Goal: Information Seeking & Learning: Learn about a topic

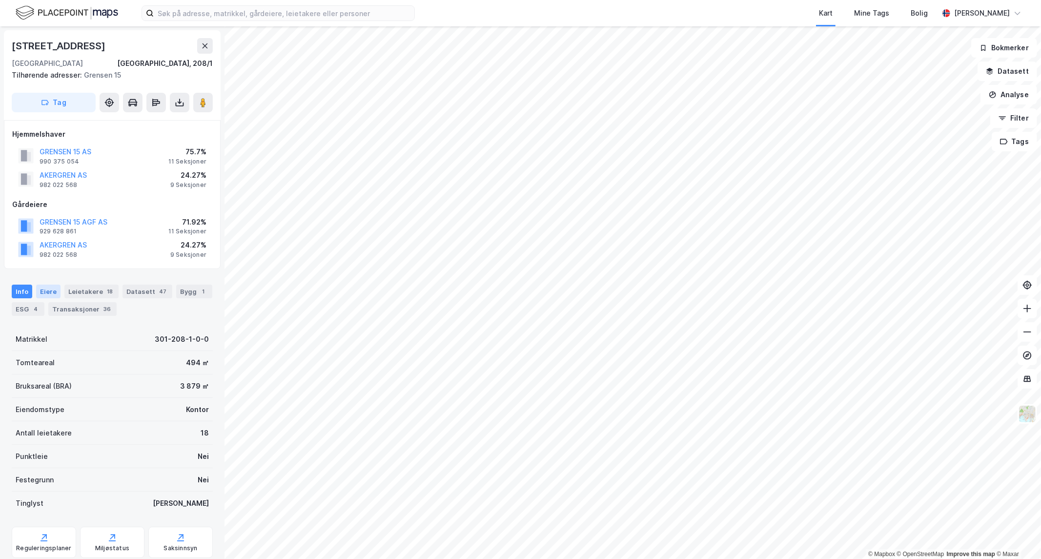
click at [47, 287] on div "Eiere" at bounding box center [48, 292] width 24 height 14
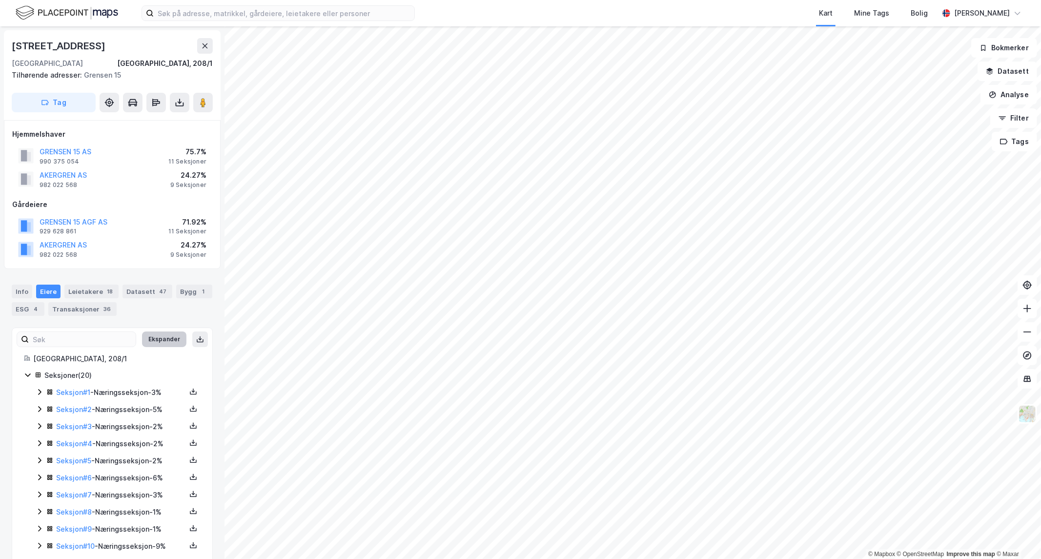
click at [158, 343] on button "Ekspander" at bounding box center [164, 339] width 44 height 16
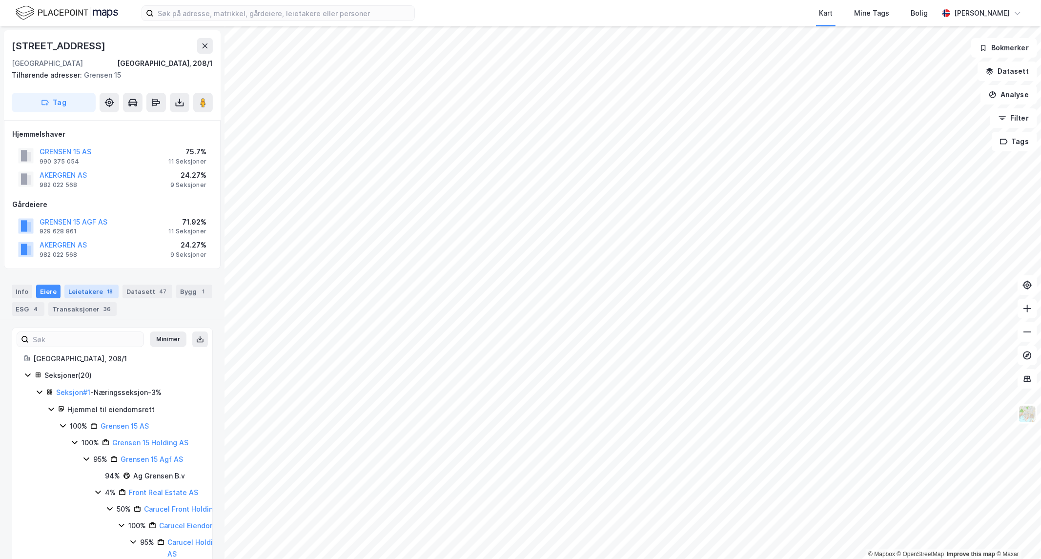
click at [71, 289] on div "Leietakere 18" at bounding box center [91, 292] width 54 height 14
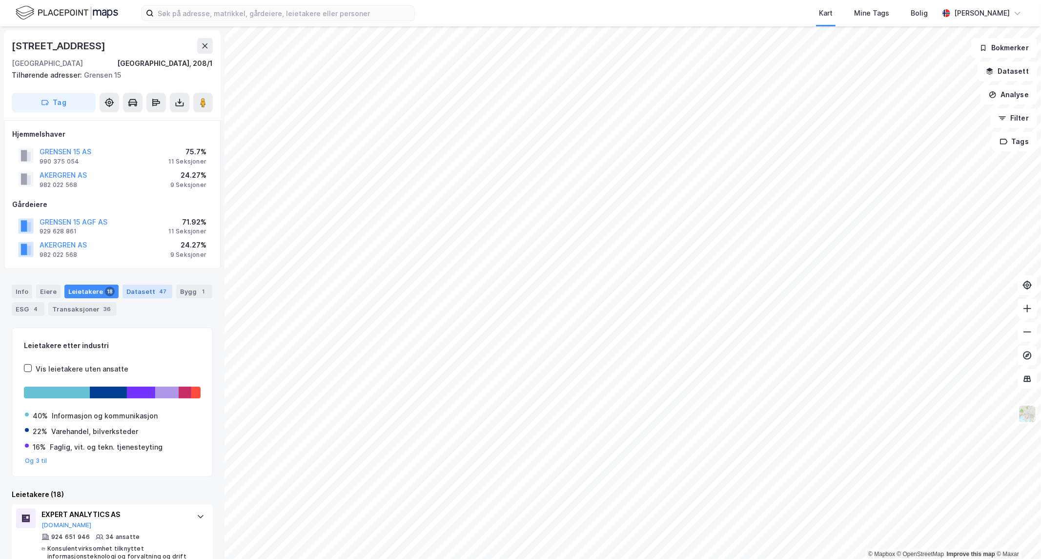
click at [137, 288] on div "Datasett 47" at bounding box center [148, 292] width 50 height 14
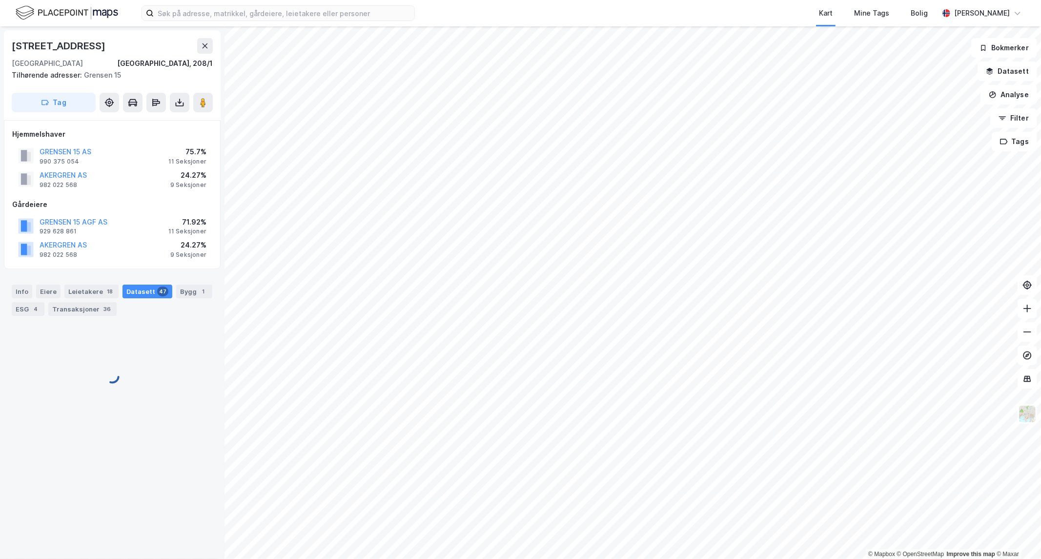
click at [162, 286] on div "Datasett 47" at bounding box center [148, 292] width 50 height 14
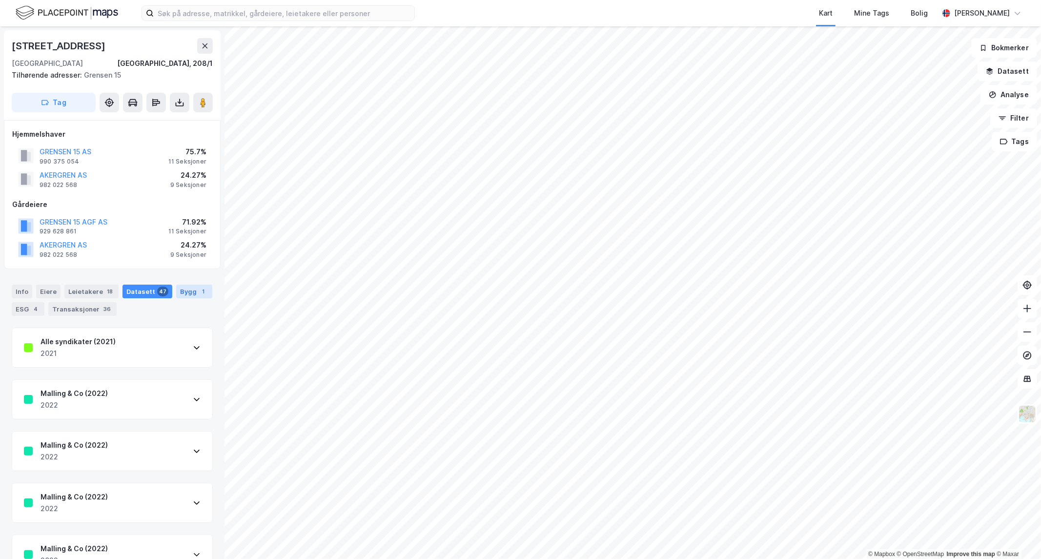
click at [184, 287] on div "Bygg 1" at bounding box center [194, 292] width 36 height 14
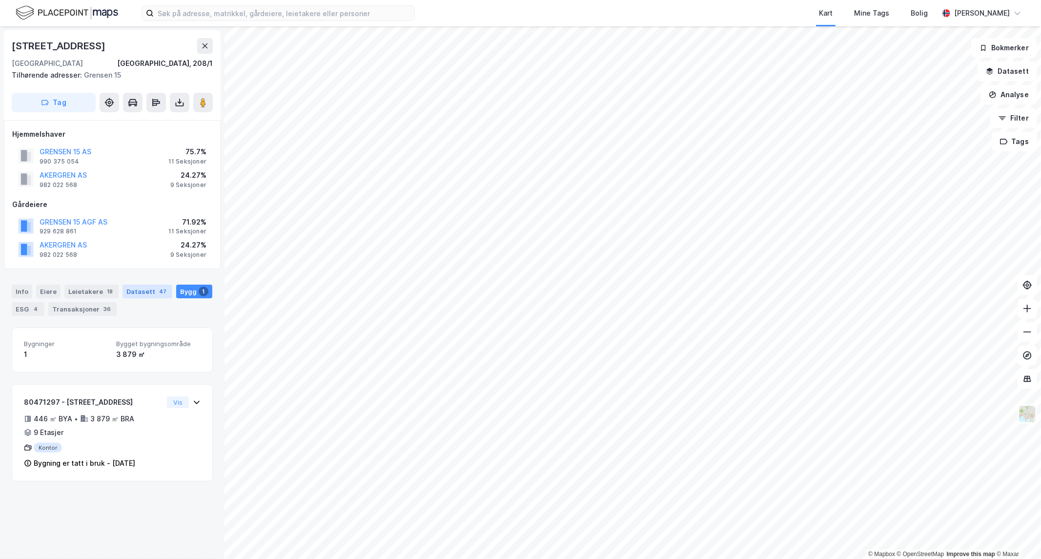
click at [144, 287] on div "Datasett 47" at bounding box center [148, 292] width 50 height 14
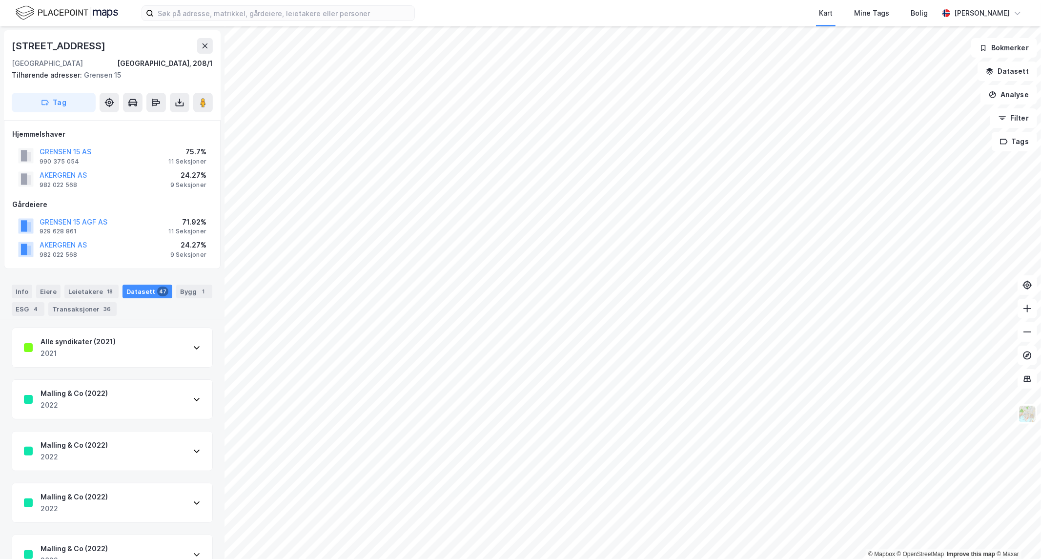
click at [193, 350] on icon at bounding box center [197, 348] width 8 height 8
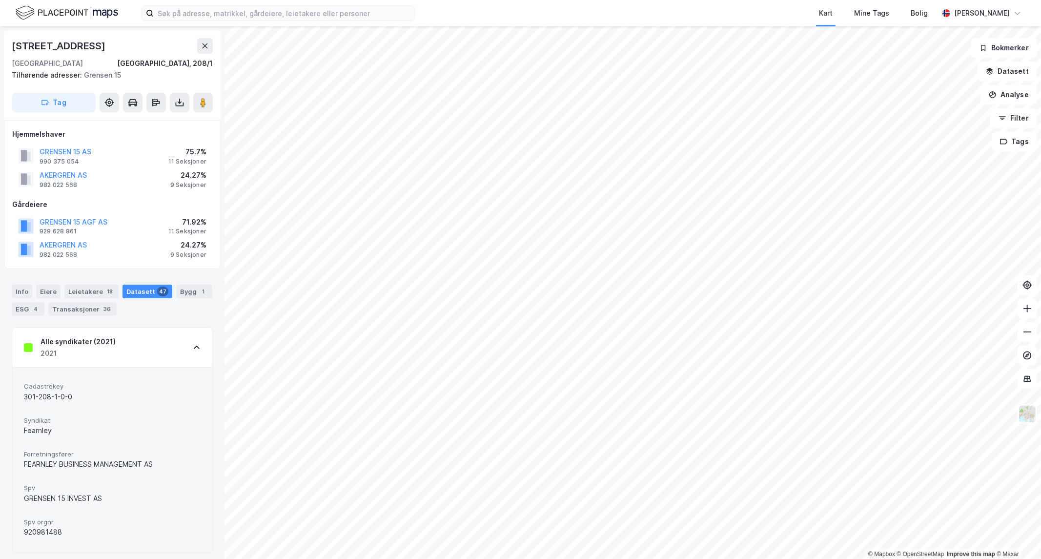
click at [184, 349] on div "Alle syndikater (2021) 2021" at bounding box center [112, 347] width 200 height 39
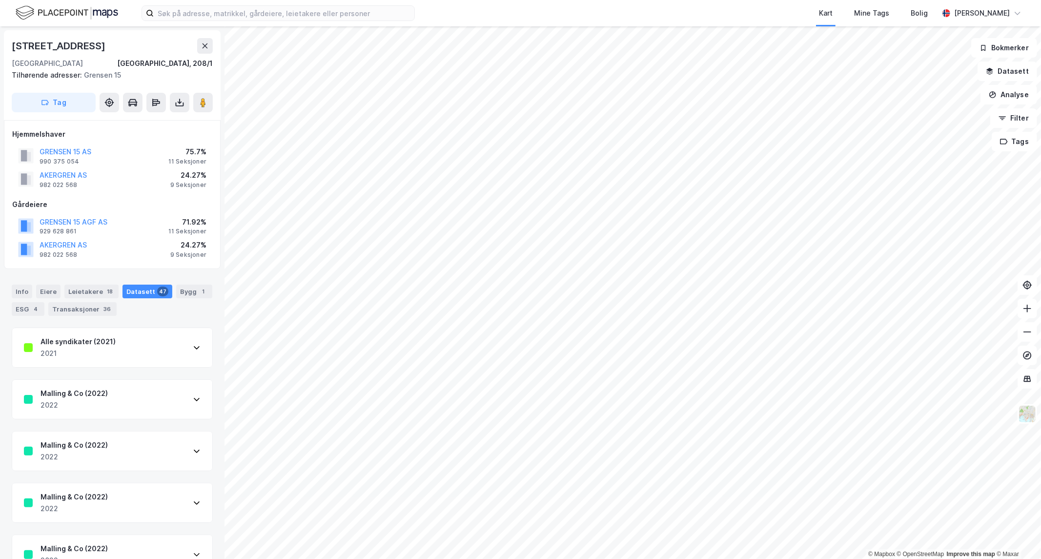
click at [193, 401] on icon at bounding box center [197, 399] width 8 height 8
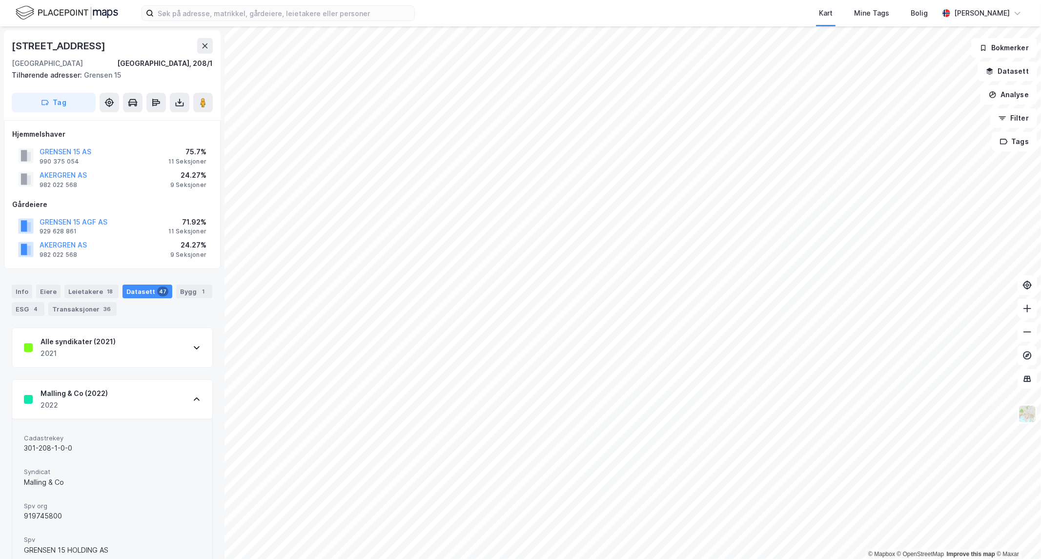
click at [192, 396] on div "Malling & Co (2022) 2022" at bounding box center [112, 399] width 200 height 39
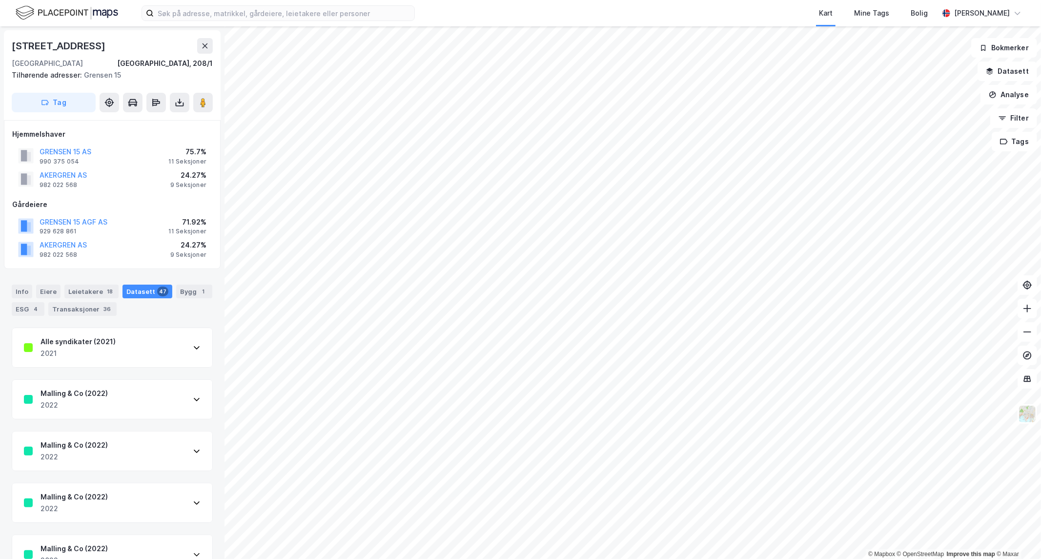
click at [197, 394] on div "Malling & Co (2022) 2022" at bounding box center [112, 399] width 200 height 39
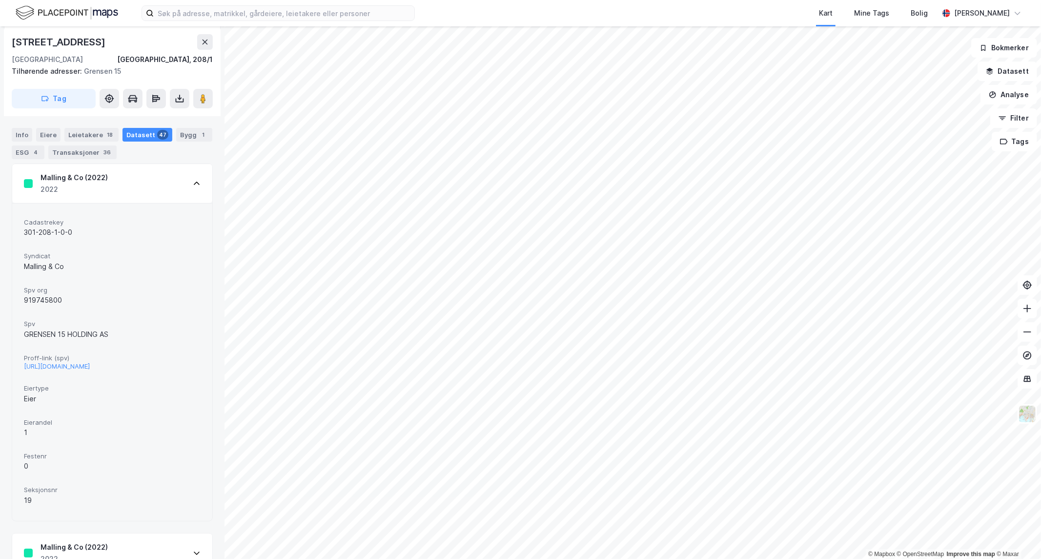
scroll to position [216, 0]
click at [193, 181] on icon at bounding box center [197, 183] width 8 height 8
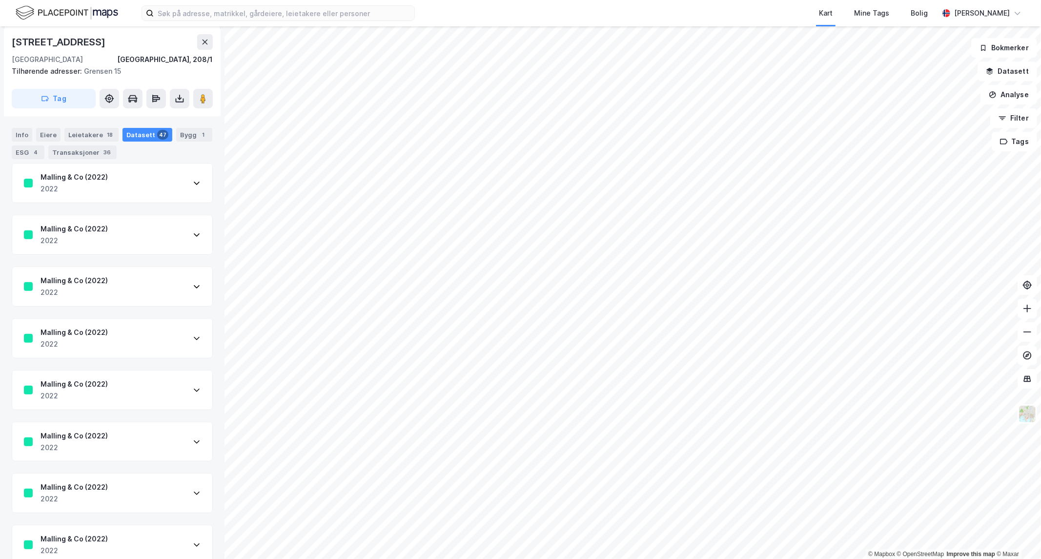
click at [182, 285] on div "Malling & Co (2022) 2022" at bounding box center [112, 286] width 200 height 39
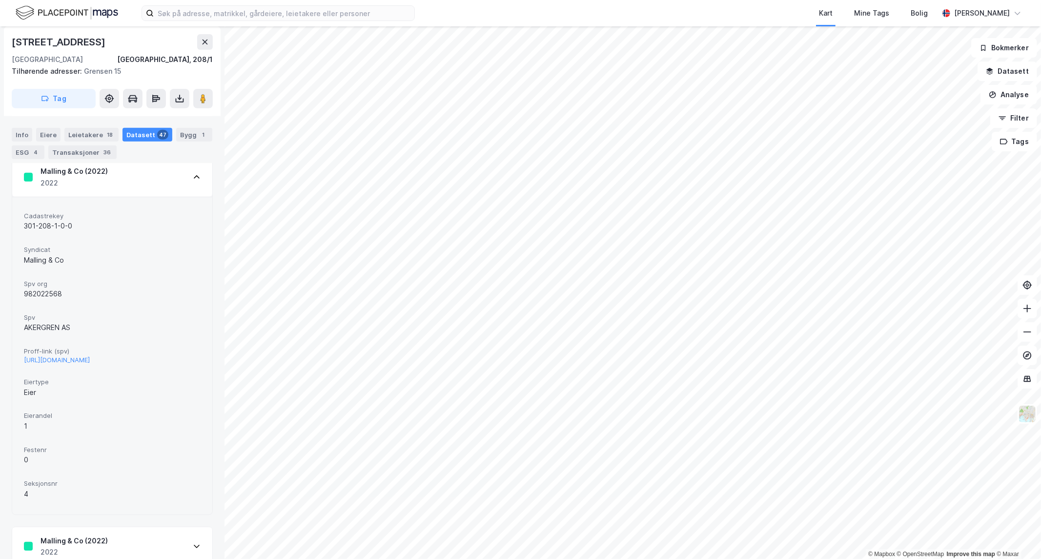
scroll to position [325, 0]
click at [193, 176] on icon at bounding box center [197, 178] width 8 height 8
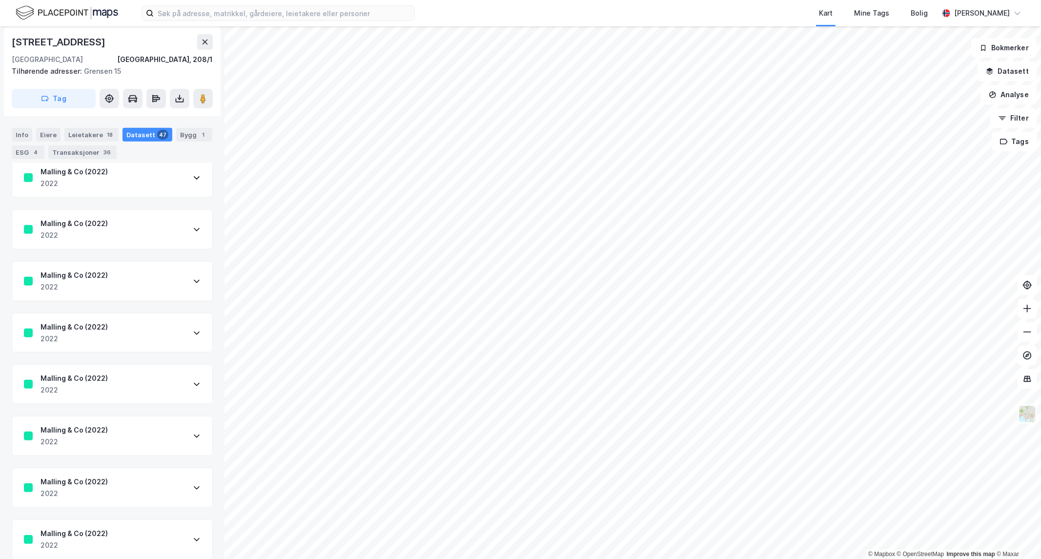
click at [197, 281] on div "Malling & Co (2022) 2022" at bounding box center [112, 281] width 200 height 39
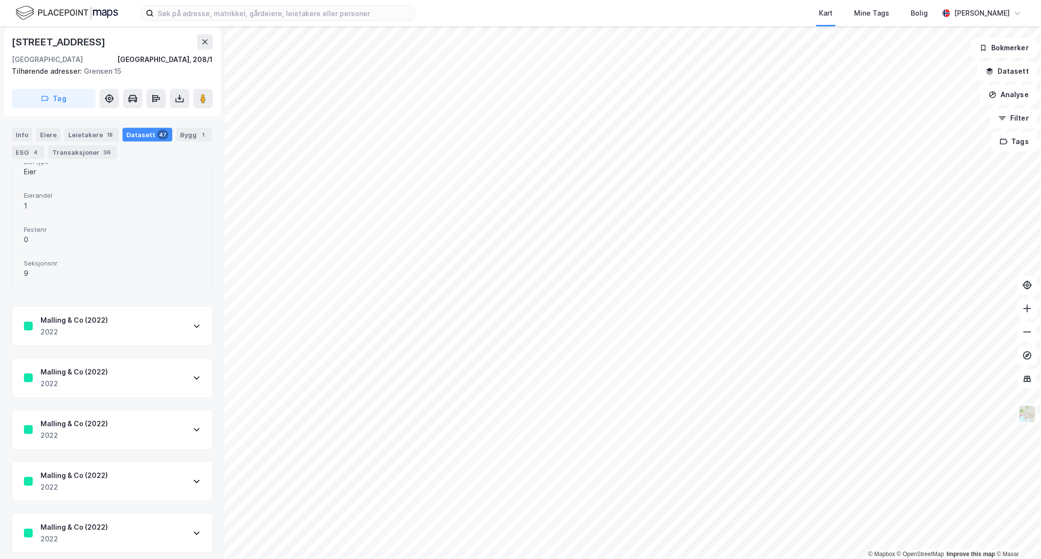
scroll to position [650, 0]
click at [193, 328] on icon at bounding box center [197, 325] width 8 height 8
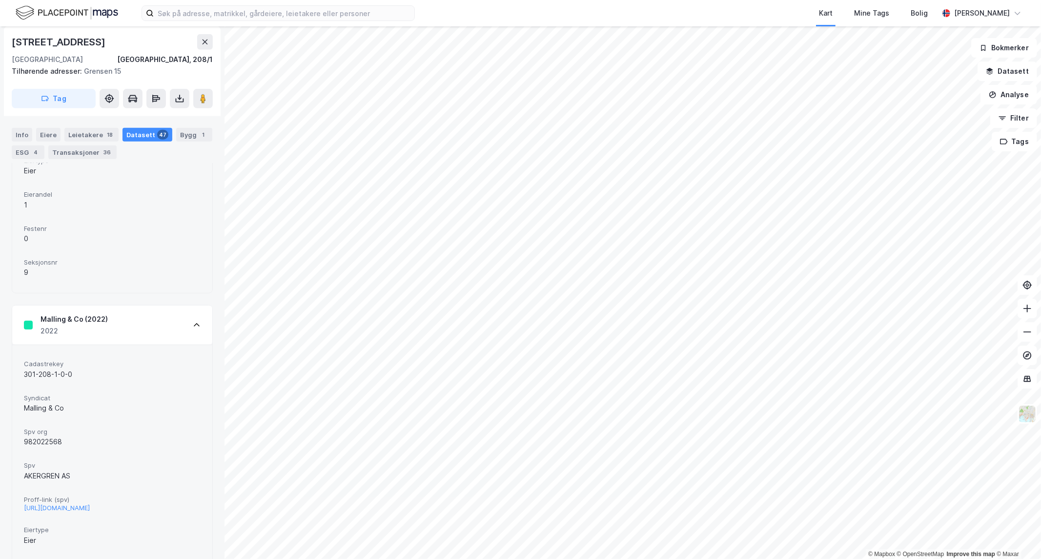
click at [185, 330] on div "Malling & Co (2022) 2022" at bounding box center [112, 325] width 200 height 39
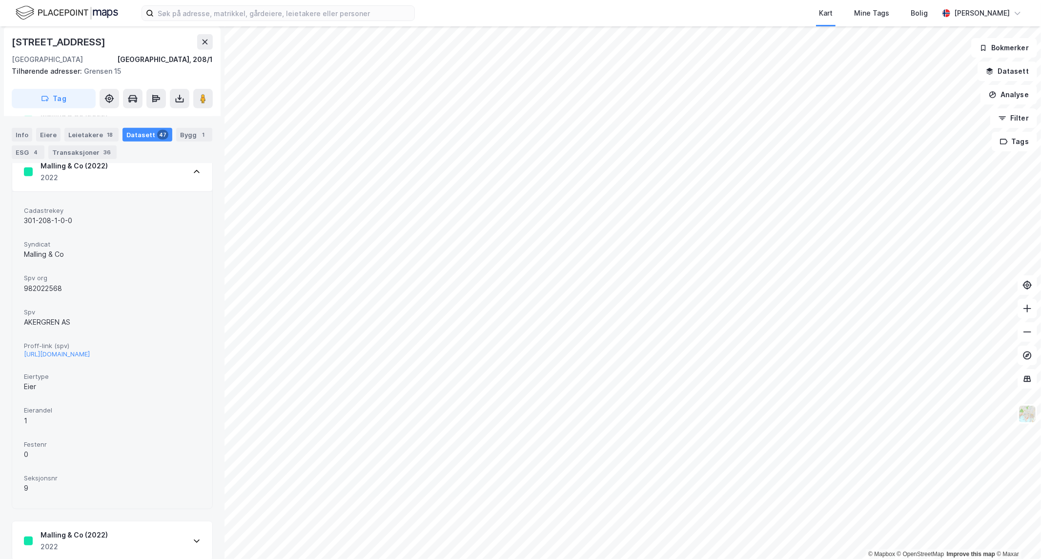
scroll to position [433, 0]
click at [184, 181] on div "Malling & Co (2022) 2022" at bounding box center [112, 172] width 200 height 39
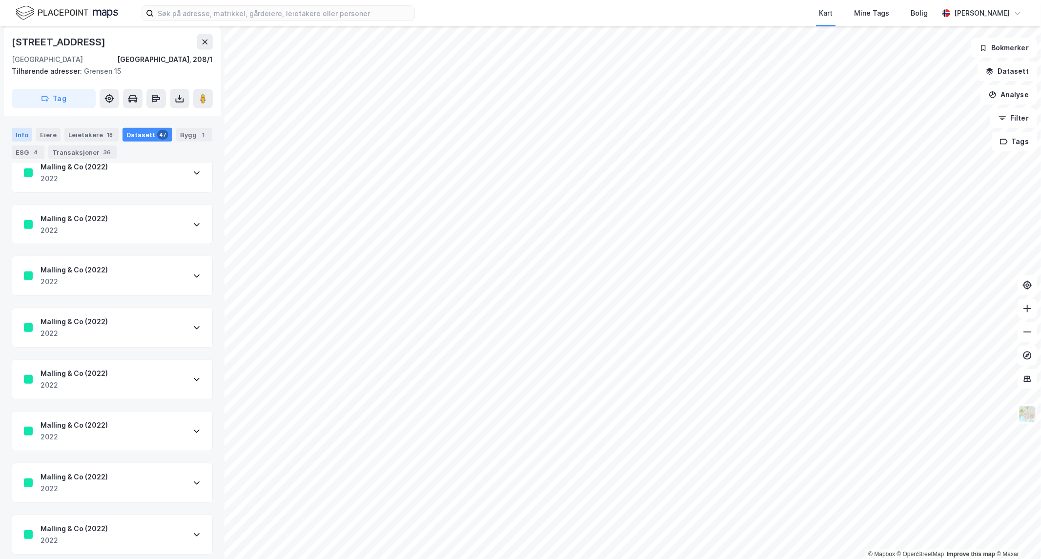
click at [24, 137] on div "Info" at bounding box center [22, 135] width 20 height 14
